Goal: Task Accomplishment & Management: Use online tool/utility

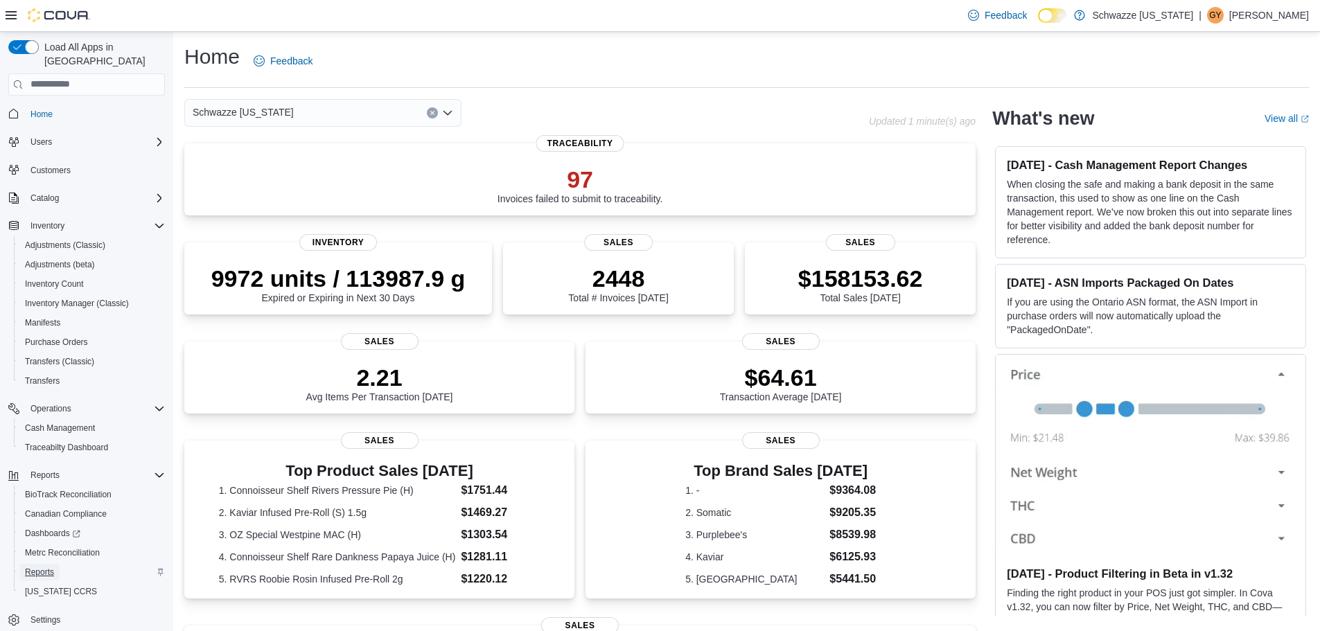
click at [29, 567] on span "Reports" at bounding box center [39, 572] width 29 height 11
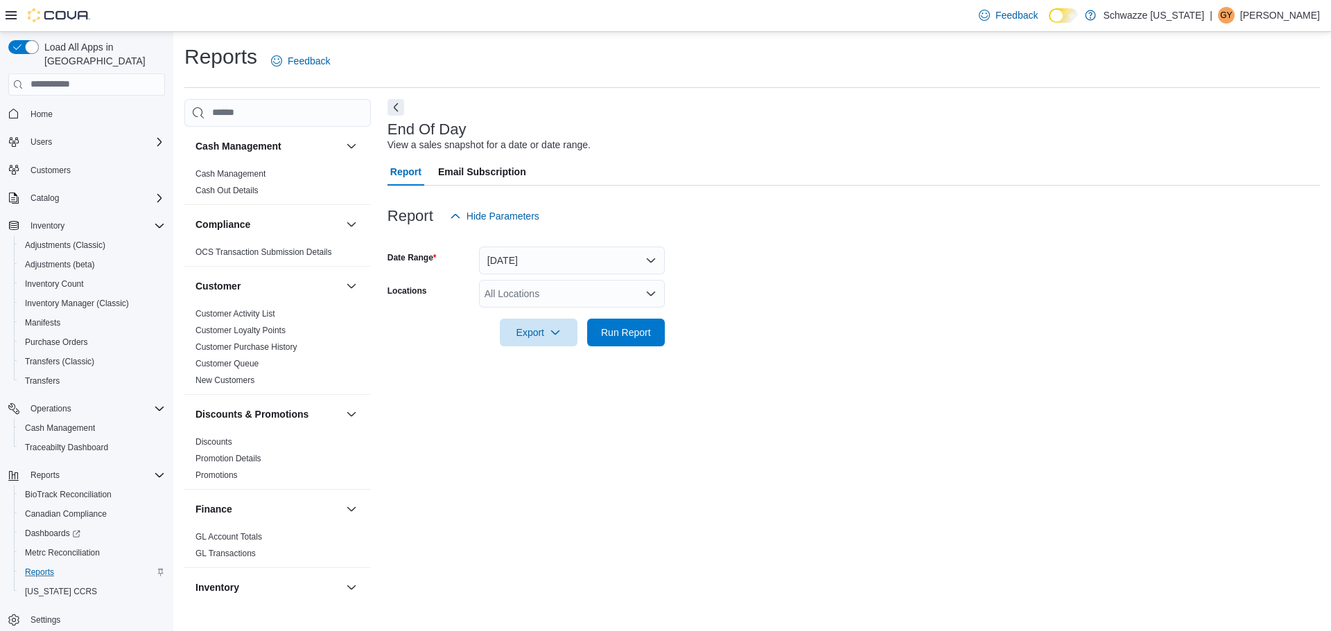
click at [534, 299] on div "All Locations" at bounding box center [572, 294] width 186 height 28
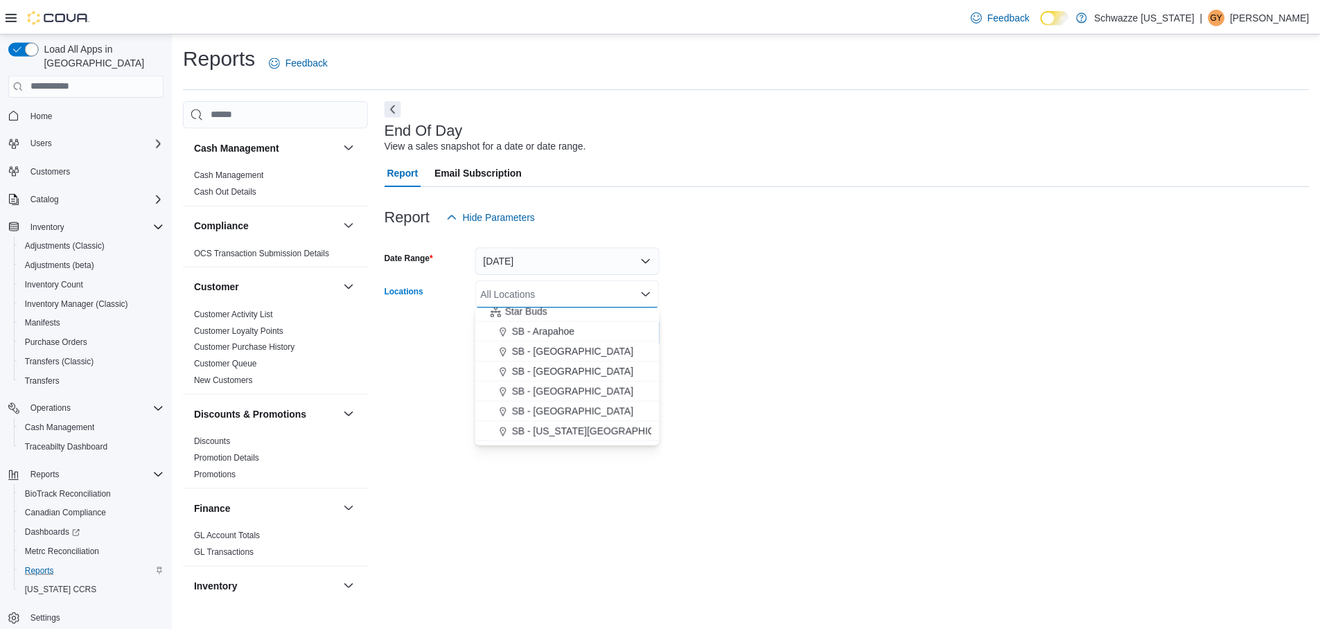
scroll to position [139, 0]
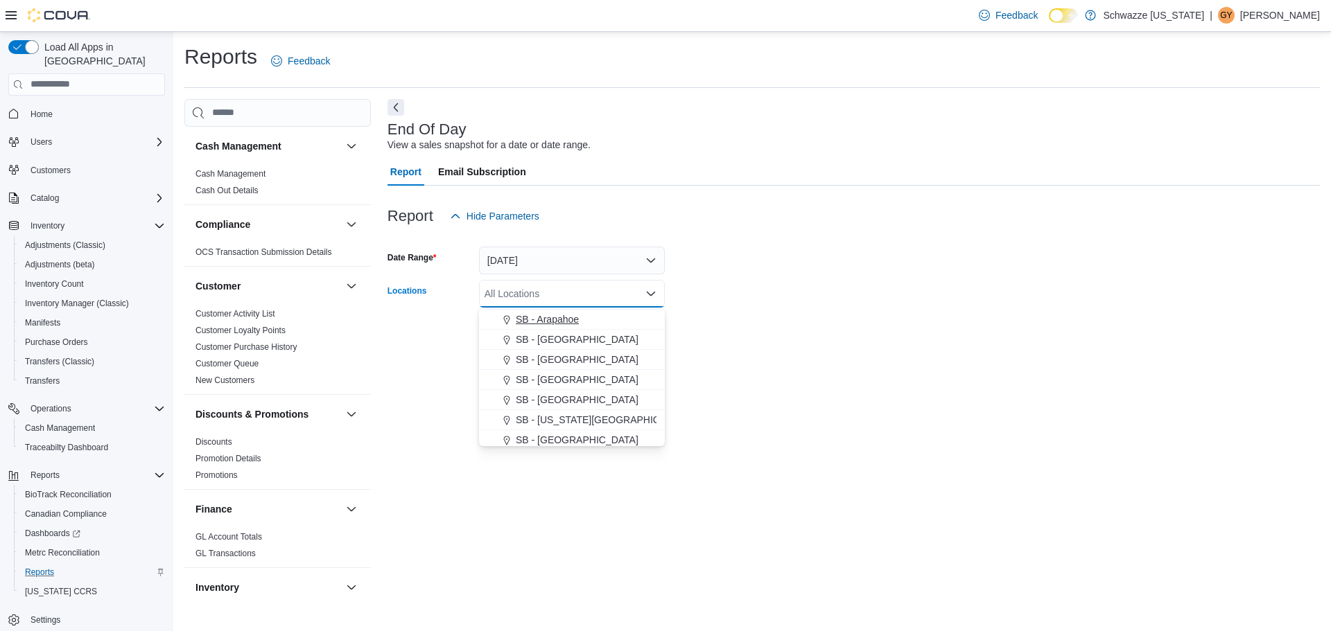
click at [602, 314] on div "SB - Arapahoe" at bounding box center [571, 320] width 169 height 14
click at [762, 329] on form "Date Range [DATE] Locations SB - [GEOGRAPHIC_DATA] Combo box. Selected. SB - [G…" at bounding box center [853, 288] width 932 height 116
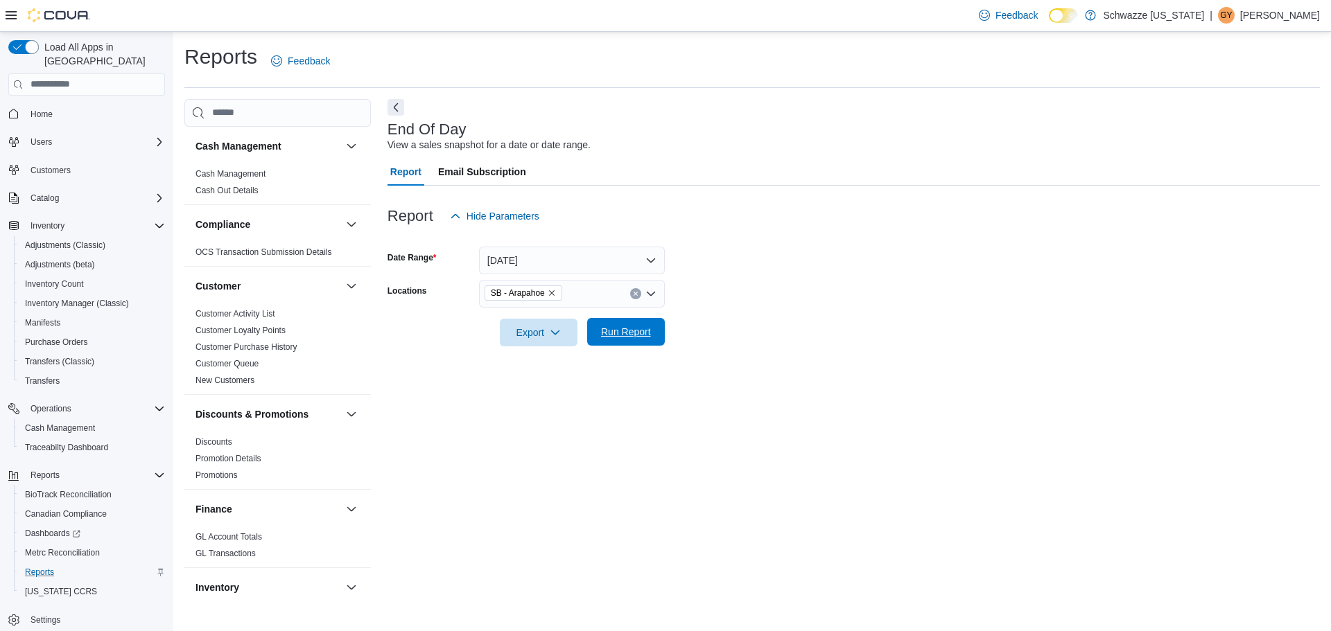
click at [639, 342] on span "Run Report" at bounding box center [625, 332] width 61 height 28
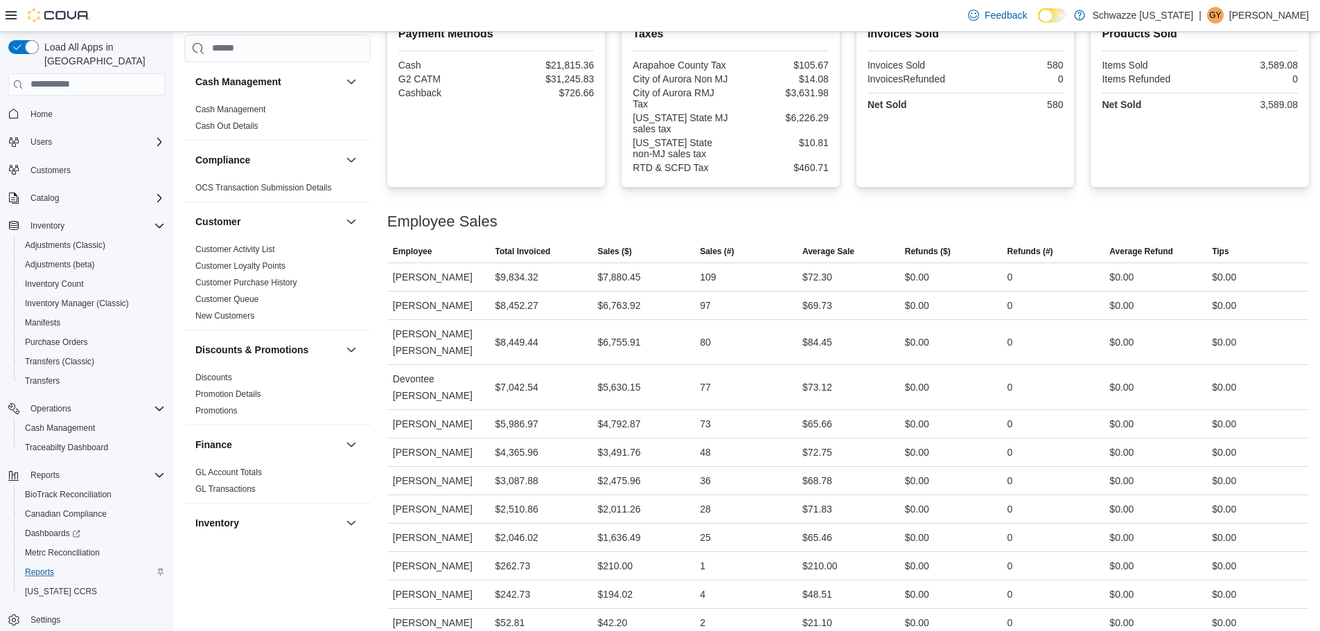
scroll to position [493, 0]
drag, startPoint x: 572, startPoint y: 341, endPoint x: 659, endPoint y: 339, distance: 86.7
click at [659, 339] on tr "Employee [PERSON_NAME] [PERSON_NAME] Total Invoiced $8,449.44 Sales ($) $6,755.…" at bounding box center [848, 341] width 922 height 45
click at [661, 339] on div "$6,755.91" at bounding box center [643, 342] width 103 height 28
